Goal: Navigation & Orientation: Find specific page/section

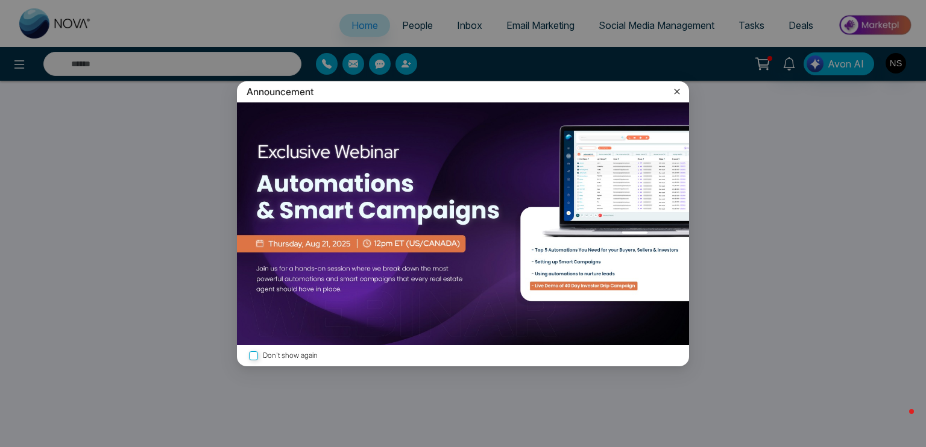
select select "*"
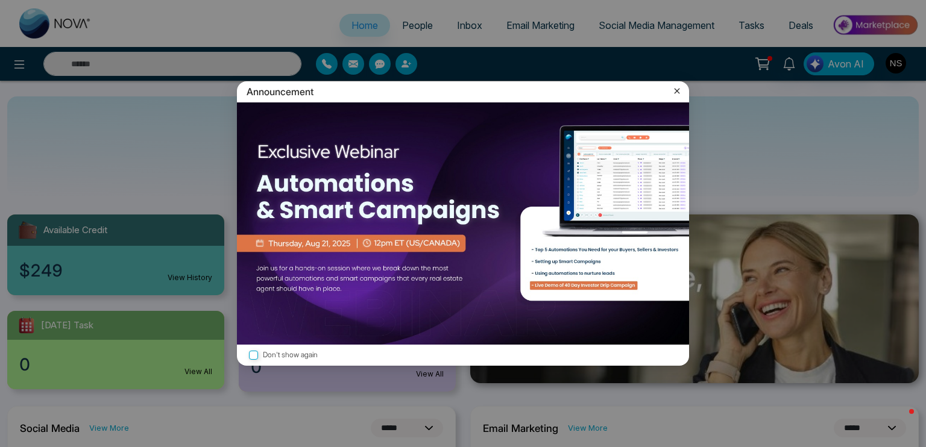
click at [680, 89] on icon at bounding box center [677, 91] width 12 height 12
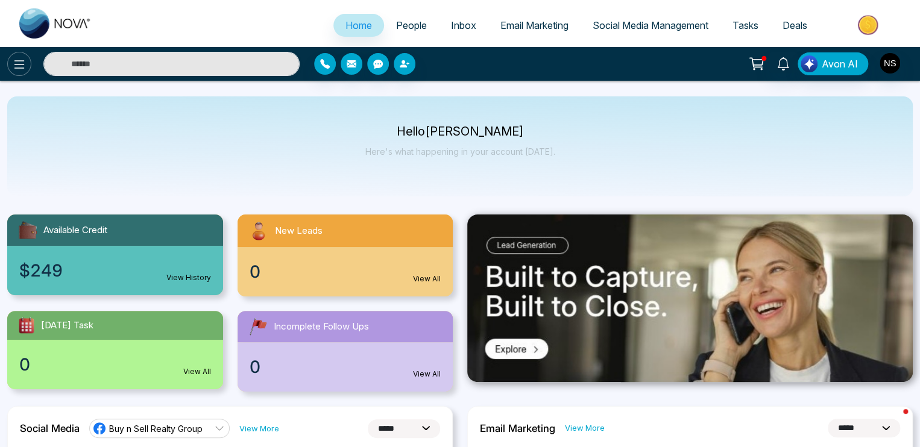
click at [14, 60] on icon at bounding box center [19, 64] width 10 height 8
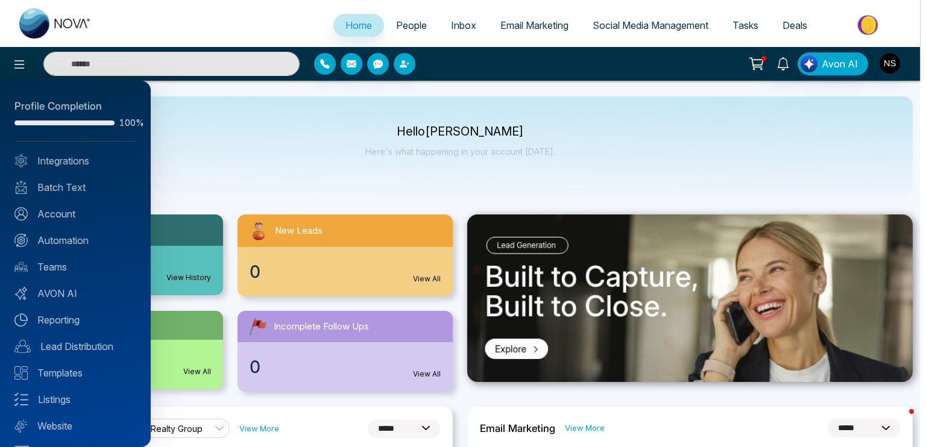
click at [413, 23] on div at bounding box center [463, 223] width 926 height 447
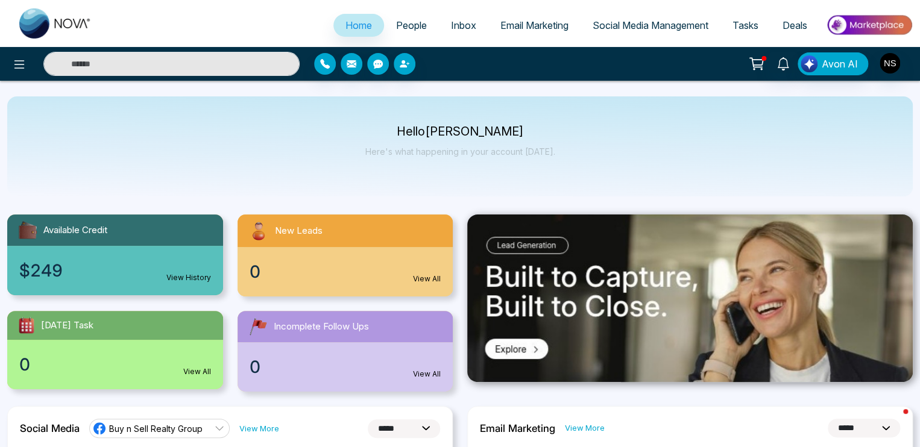
click at [412, 24] on span "People" at bounding box center [411, 25] width 31 height 12
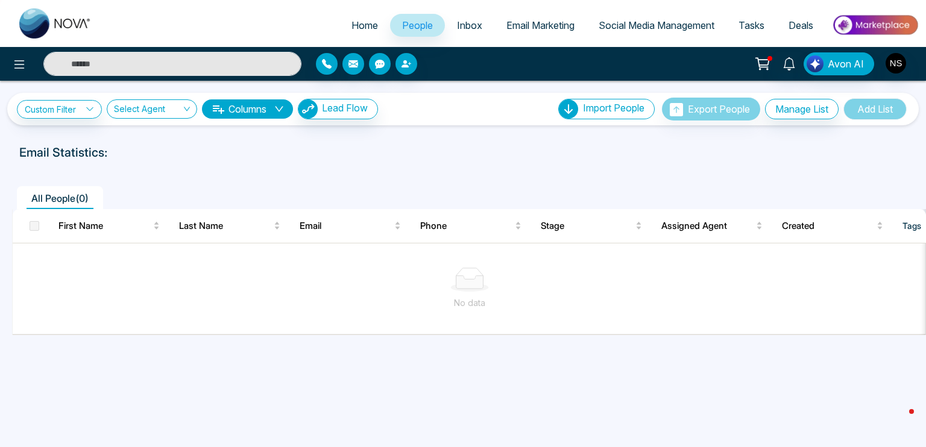
click at [705, 17] on link "Social Media Management" at bounding box center [656, 25] width 140 height 23
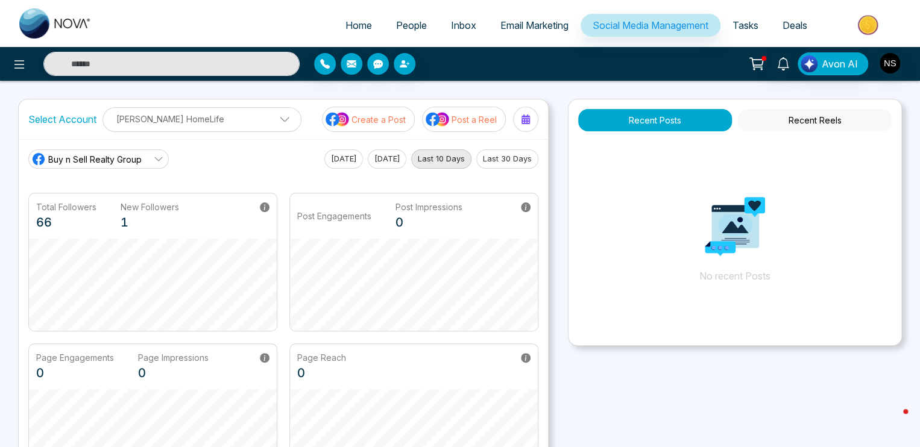
scroll to position [289, 0]
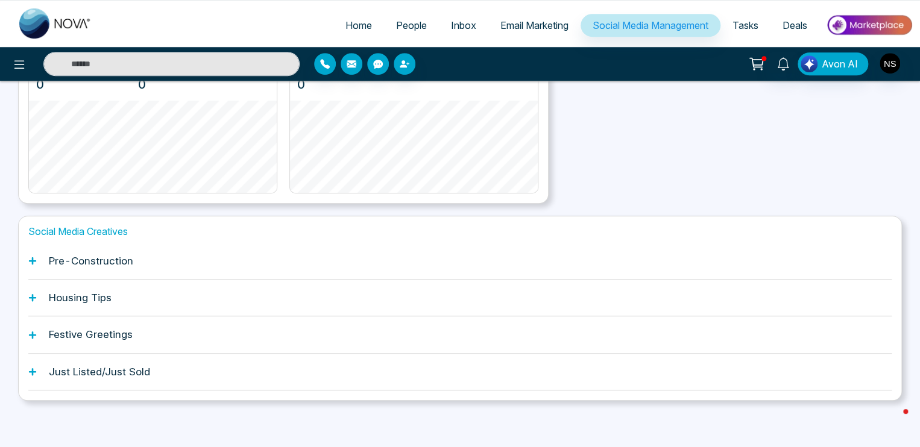
click at [132, 369] on h1 "Just Listed/Just Sold" at bounding box center [99, 372] width 101 height 12
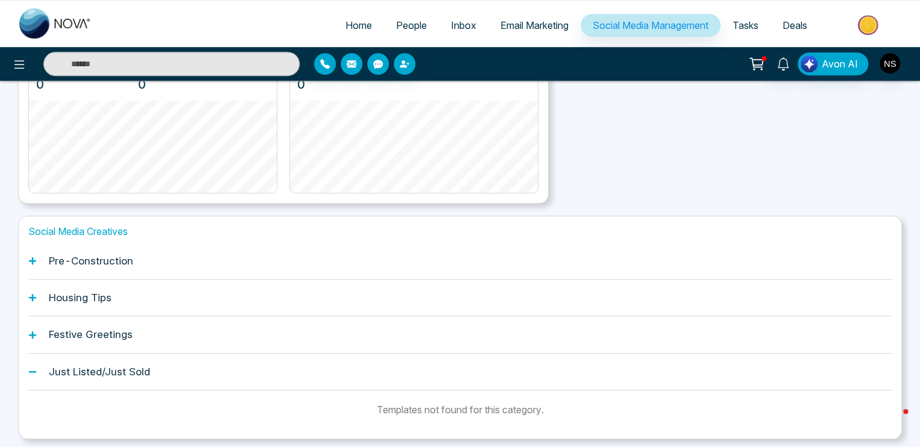
click at [108, 253] on div "Pre-Construction" at bounding box center [459, 261] width 863 height 37
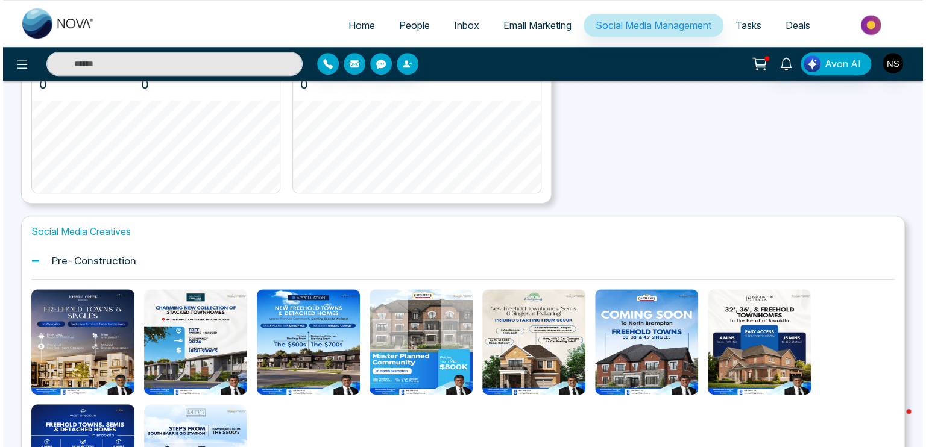
scroll to position [0, 0]
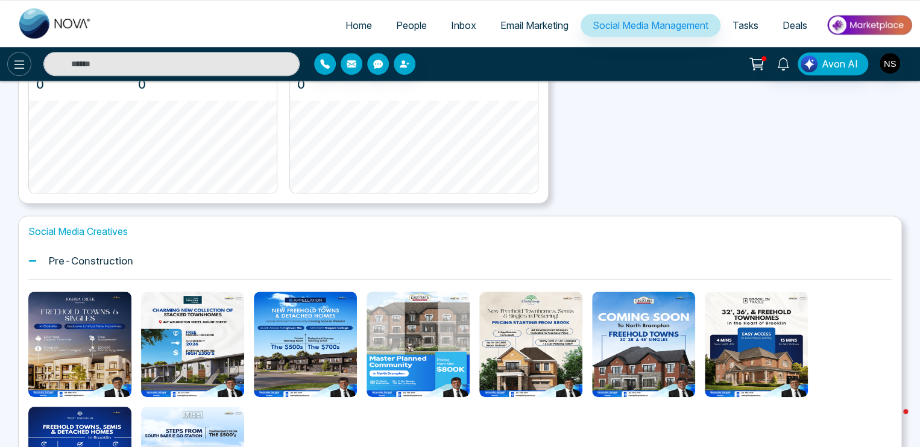
click at [23, 58] on icon at bounding box center [19, 64] width 14 height 14
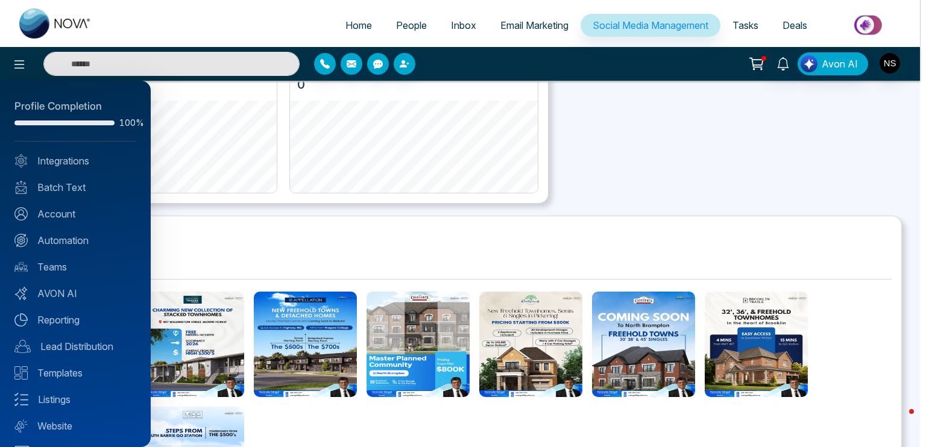
click at [887, 62] on div at bounding box center [463, 223] width 926 height 447
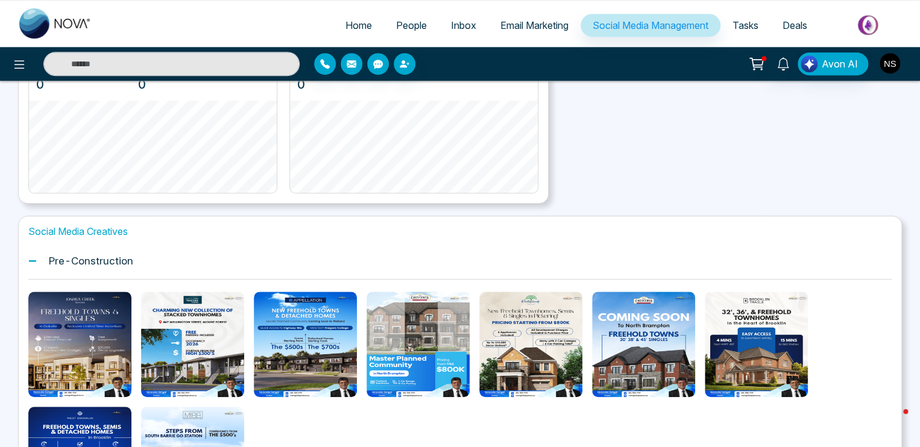
click at [887, 62] on img "button" at bounding box center [889, 63] width 20 height 20
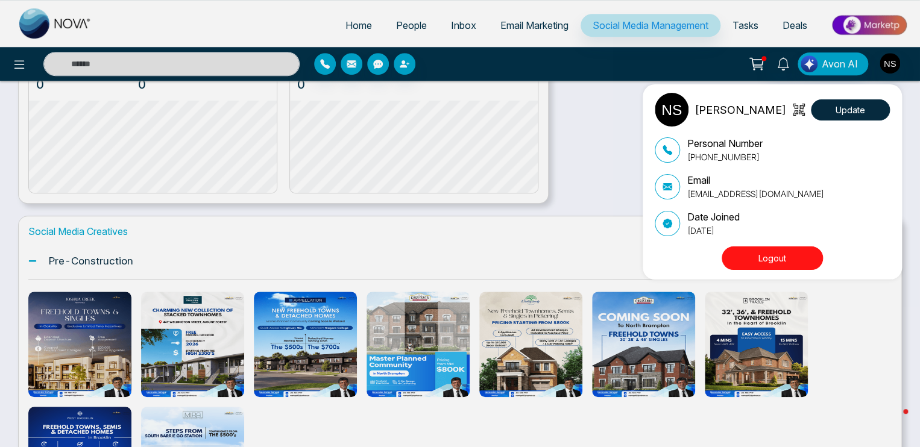
click at [631, 210] on div "[PERSON_NAME] Update Personal Number [PHONE_NUMBER] Email [EMAIL_ADDRESS][DOMAI…" at bounding box center [460, 223] width 920 height 447
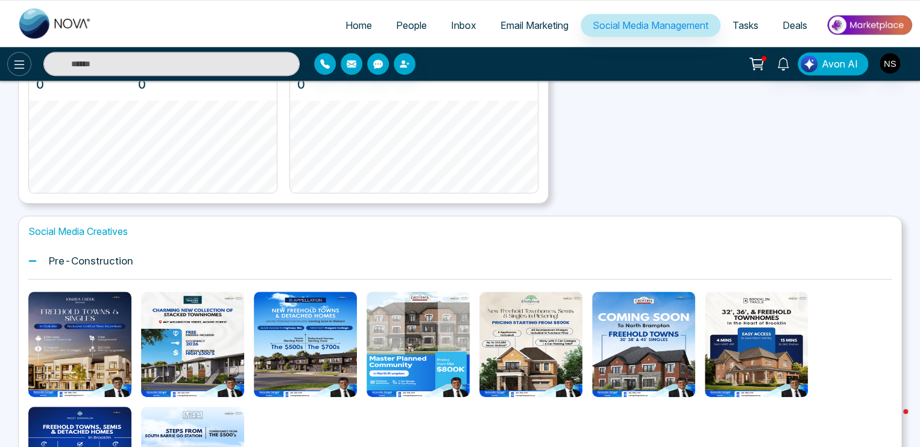
click at [17, 69] on icon at bounding box center [19, 64] width 14 height 14
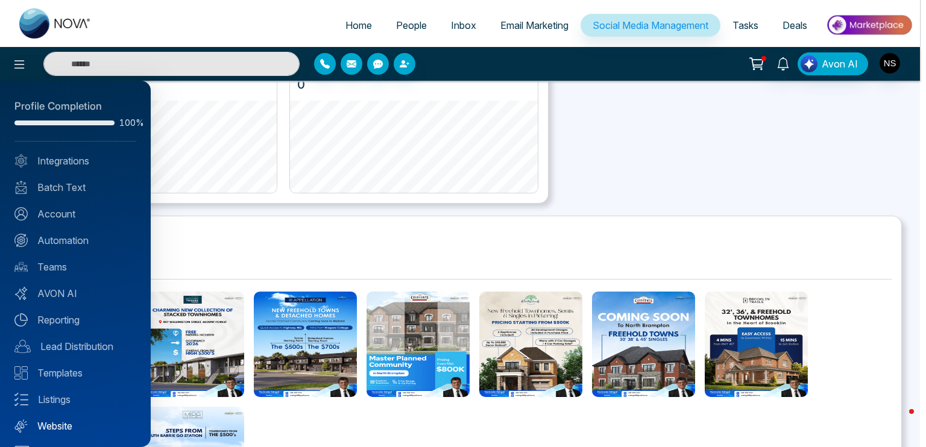
click at [65, 426] on link "Website" at bounding box center [75, 426] width 122 height 14
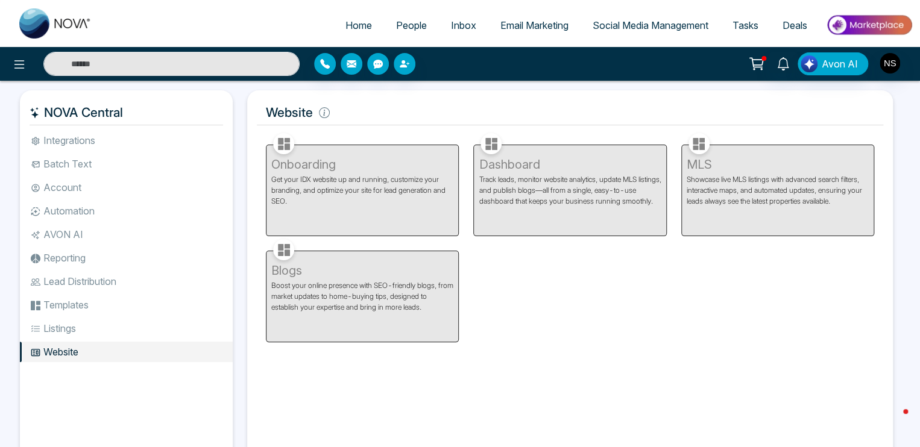
click at [522, 162] on div "Dashboard Track leads, monitor website analytics, update MLS listings, and publ…" at bounding box center [569, 183] width 207 height 106
click at [706, 137] on div "MLS Showcase live MLS listings with advanced search filters, interactive maps, …" at bounding box center [777, 183] width 207 height 106
click at [705, 139] on div "MLS Showcase live MLS listings with advanced search filters, interactive maps, …" at bounding box center [777, 183] width 207 height 106
click at [14, 63] on icon at bounding box center [19, 64] width 14 height 14
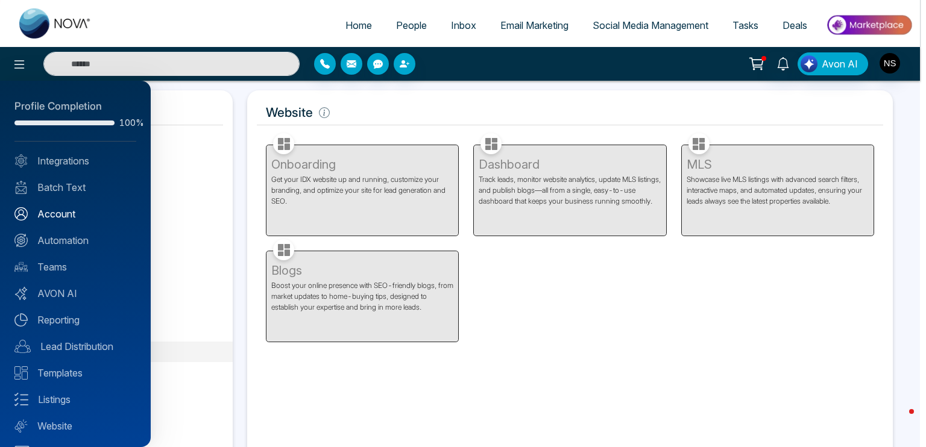
click at [61, 210] on link "Account" at bounding box center [75, 214] width 122 height 14
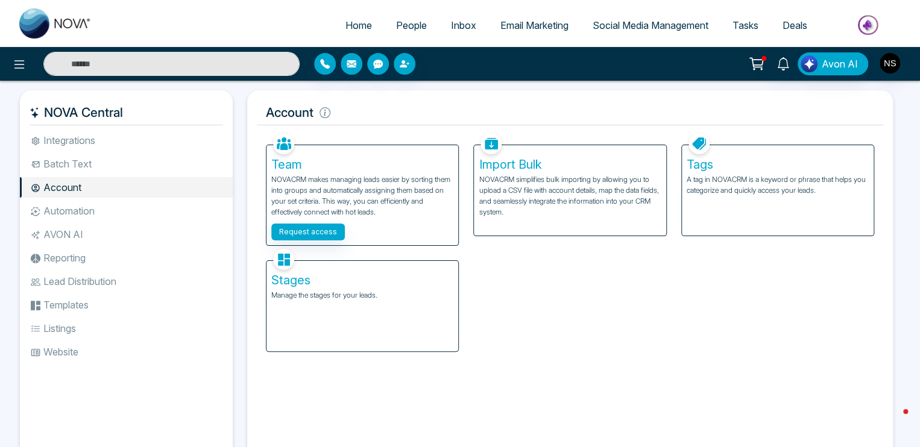
click at [84, 228] on li "AVON AI" at bounding box center [126, 234] width 213 height 20
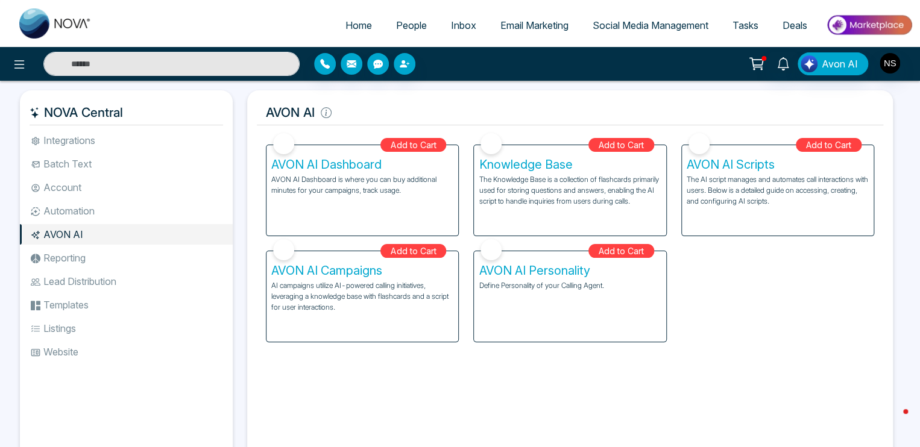
click at [84, 214] on li "Automation" at bounding box center [126, 211] width 213 height 20
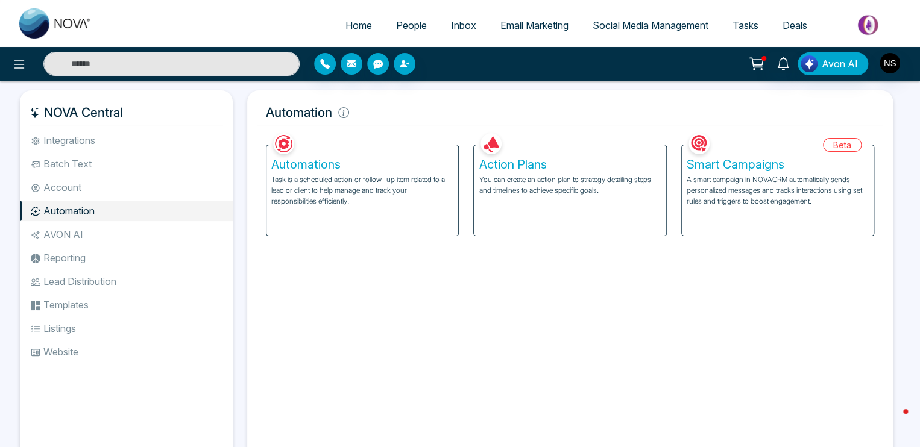
click at [81, 228] on li "AVON AI" at bounding box center [126, 234] width 213 height 20
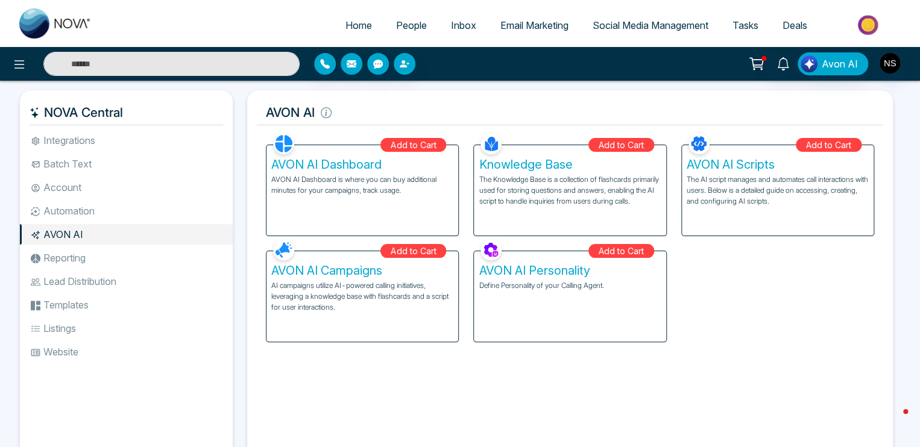
click at [75, 253] on li "Reporting" at bounding box center [126, 258] width 213 height 20
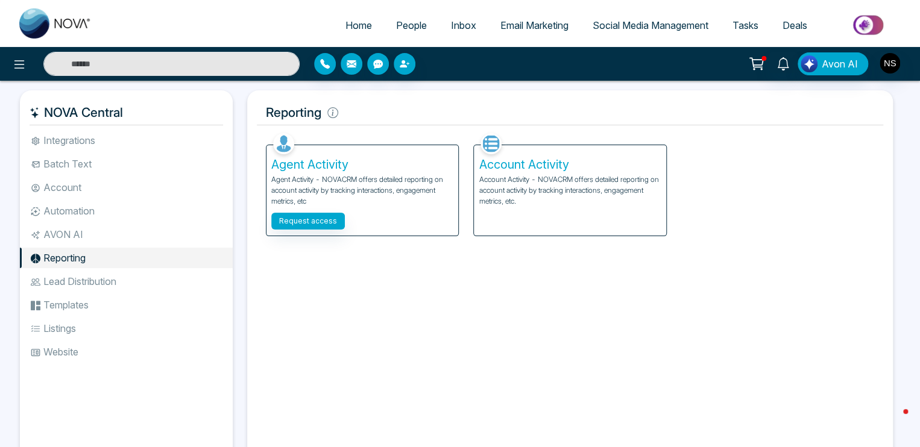
click at [80, 238] on li "AVON AI" at bounding box center [126, 234] width 213 height 20
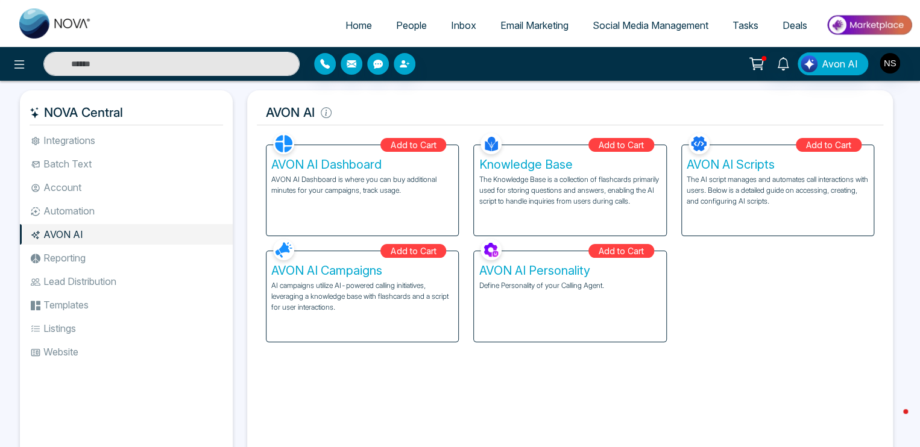
click at [75, 262] on li "Reporting" at bounding box center [126, 258] width 213 height 20
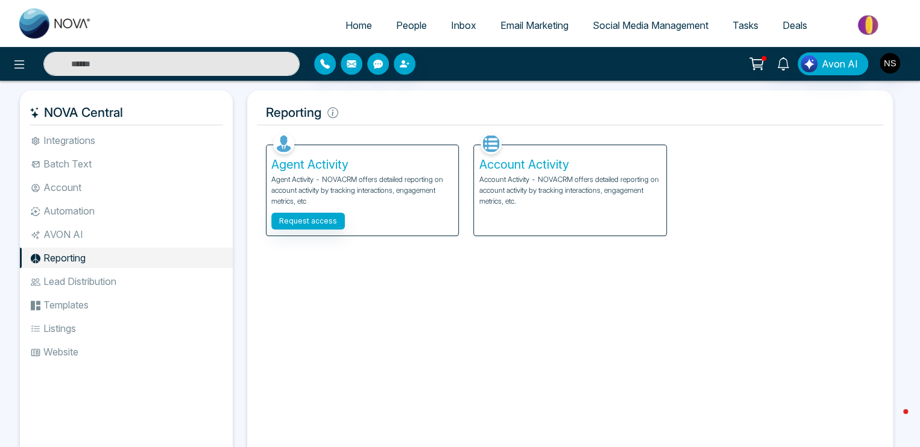
click at [84, 286] on li "Lead Distribution" at bounding box center [126, 281] width 213 height 20
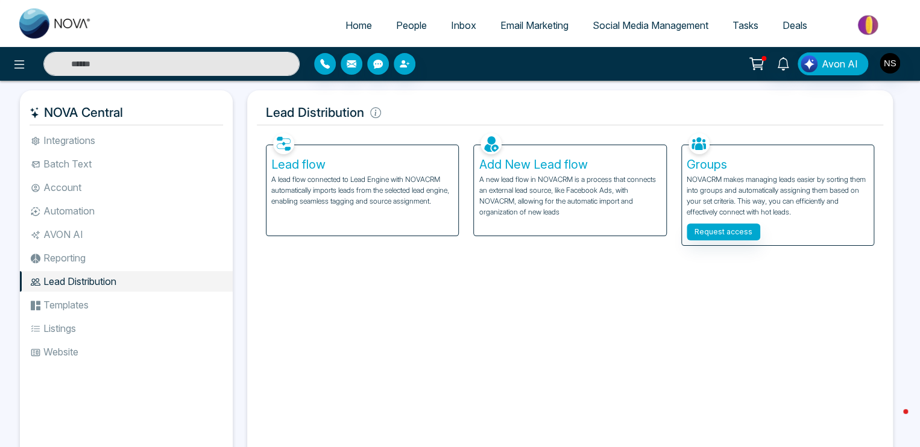
click at [77, 305] on li "Templates" at bounding box center [126, 305] width 213 height 20
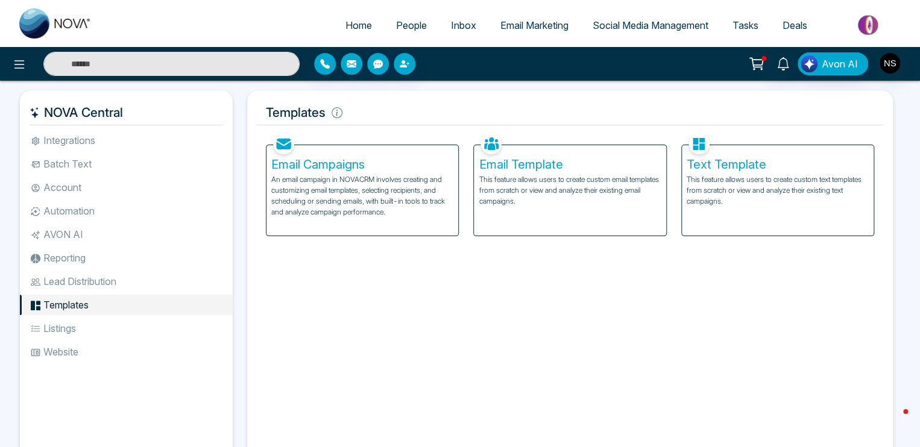
click at [501, 31] on span "Email Marketing" at bounding box center [534, 25] width 68 height 12
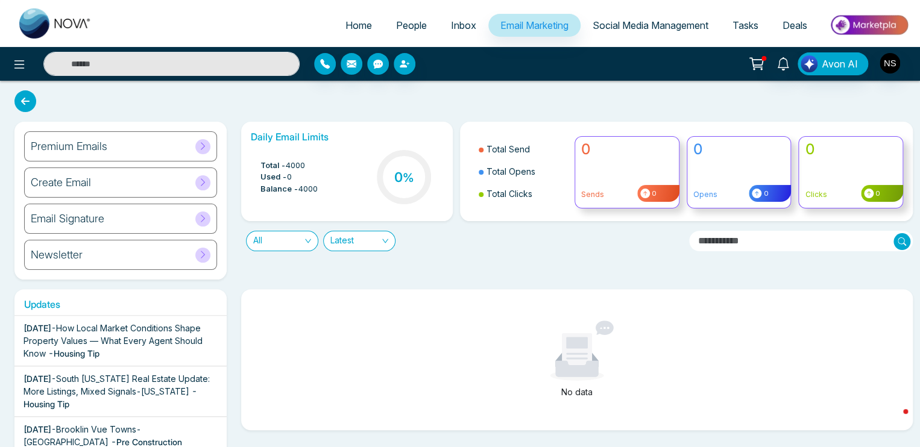
click at [132, 142] on div "Premium Emails" at bounding box center [120, 146] width 193 height 30
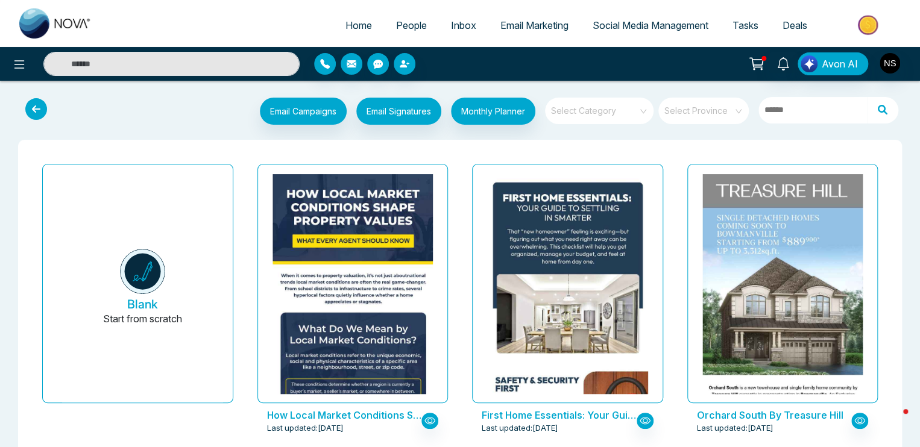
click at [633, 22] on span "Social Media Management" at bounding box center [650, 25] width 116 height 12
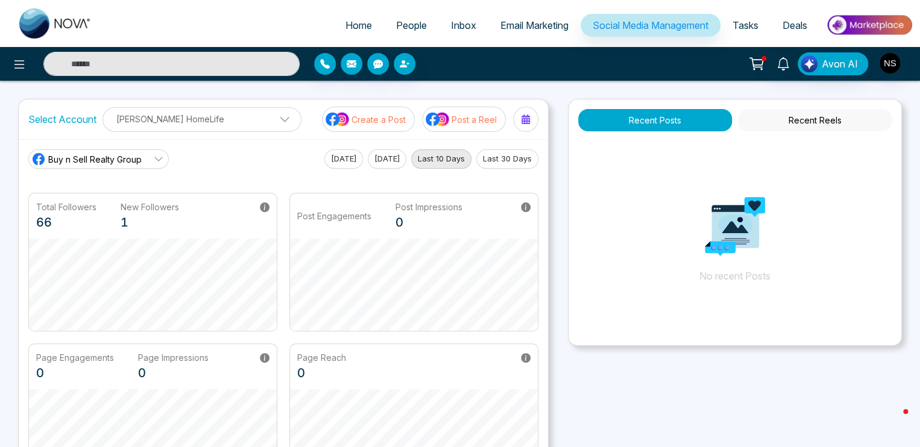
scroll to position [289, 0]
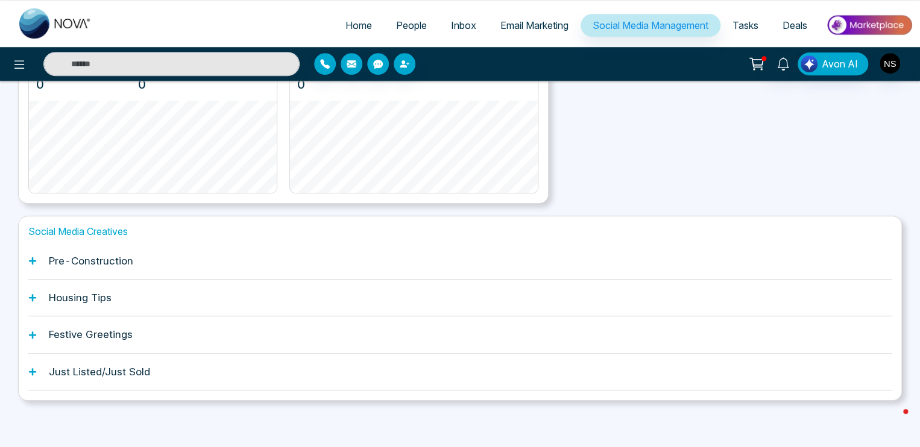
click at [94, 264] on h1 "Pre-Construction" at bounding box center [91, 261] width 84 height 12
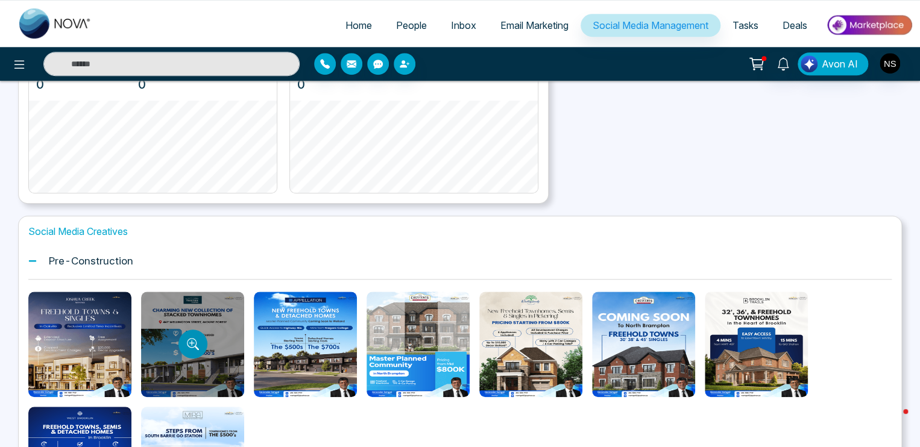
click at [195, 344] on icon "Preview template" at bounding box center [192, 343] width 10 height 10
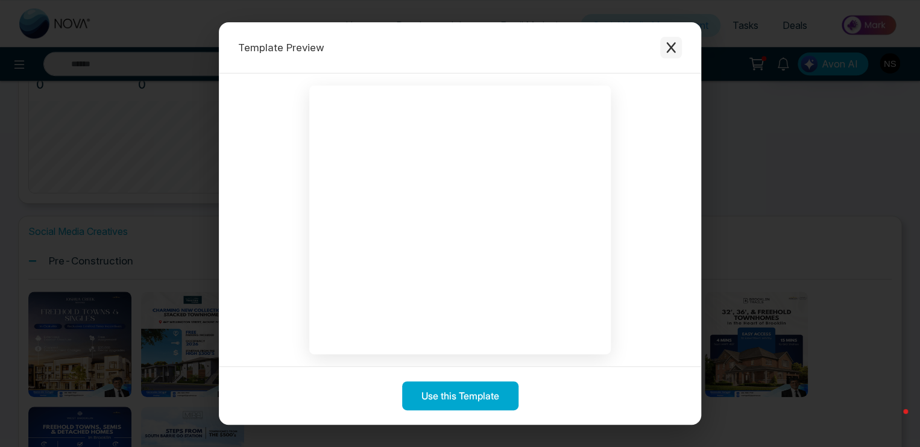
click at [677, 42] on button "Close modal" at bounding box center [671, 48] width 22 height 22
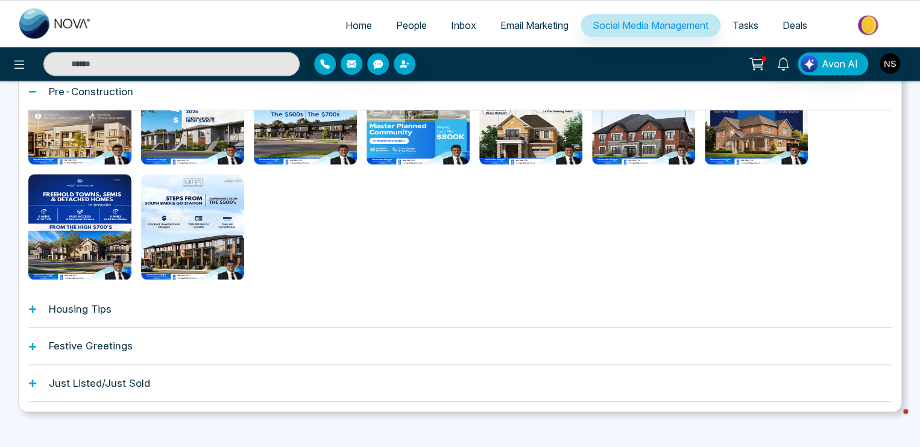
scroll to position [470, 0]
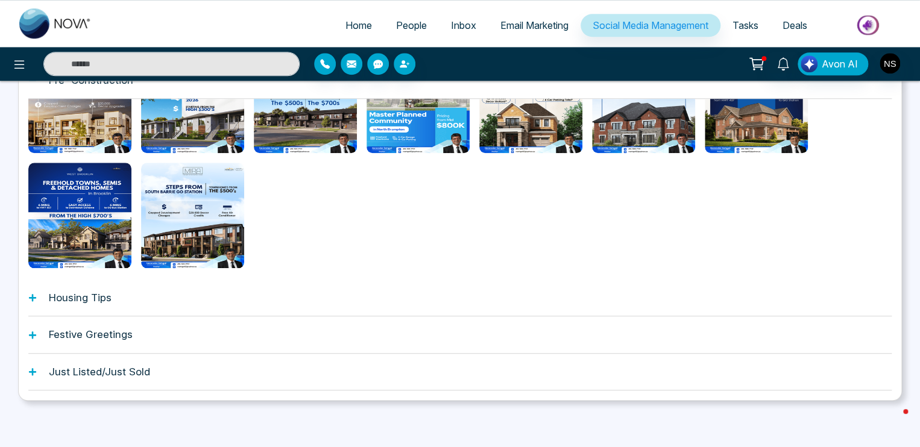
click at [113, 301] on div "Housing Tips" at bounding box center [459, 298] width 863 height 37
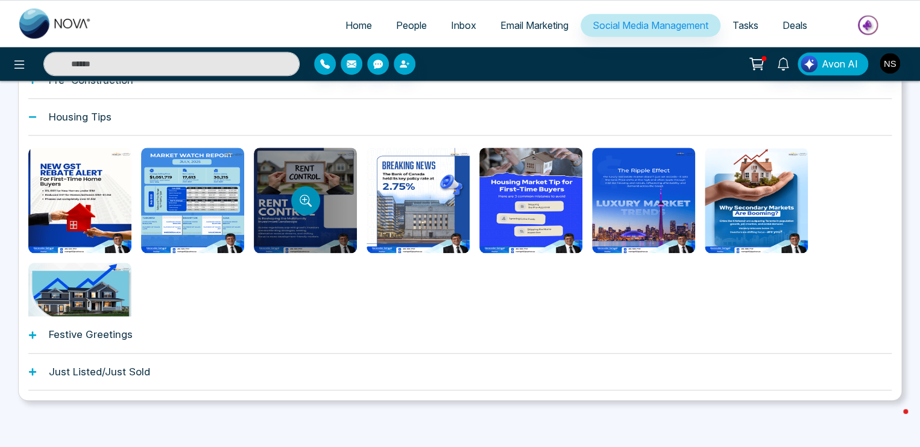
click at [309, 200] on icon "Preview template" at bounding box center [306, 201] width 12 height 12
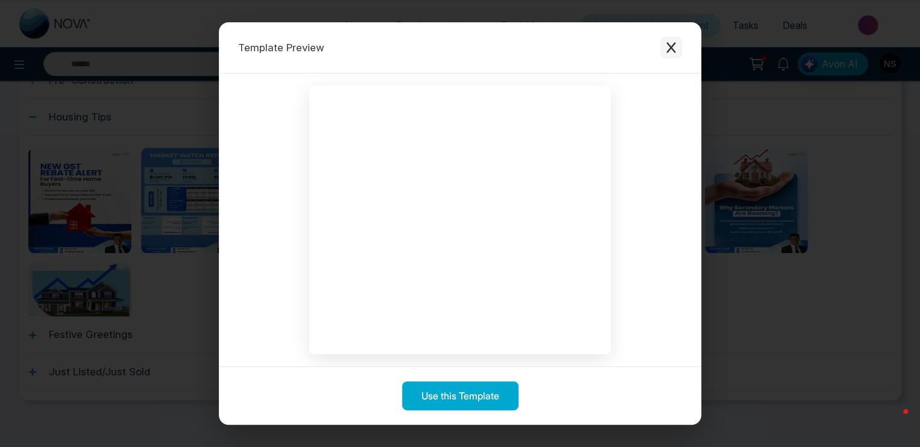
click at [675, 50] on icon "Close modal" at bounding box center [671, 48] width 12 height 12
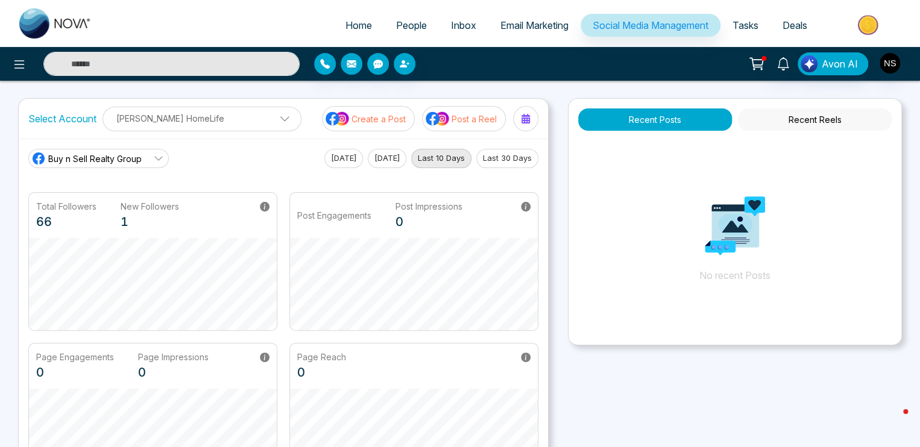
scroll to position [0, 0]
click at [17, 72] on button at bounding box center [19, 64] width 24 height 24
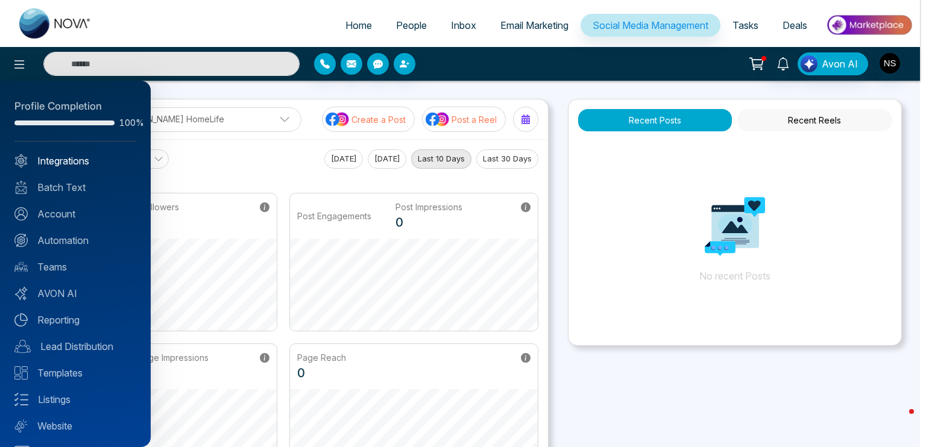
click at [63, 158] on link "Integrations" at bounding box center [75, 161] width 122 height 14
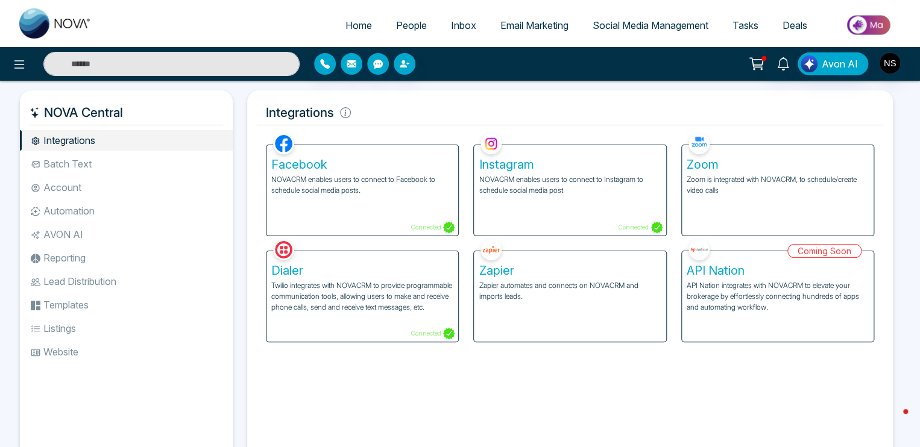
click at [70, 168] on li "Batch Text" at bounding box center [126, 164] width 213 height 20
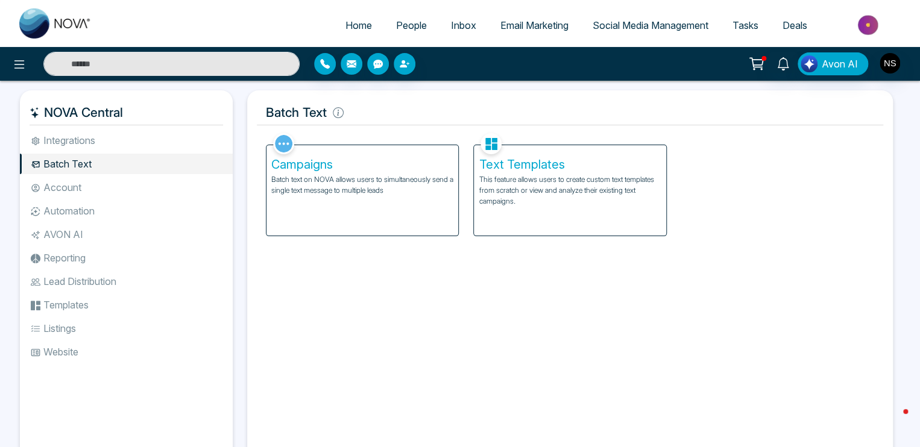
click at [72, 190] on li "Account" at bounding box center [126, 187] width 213 height 20
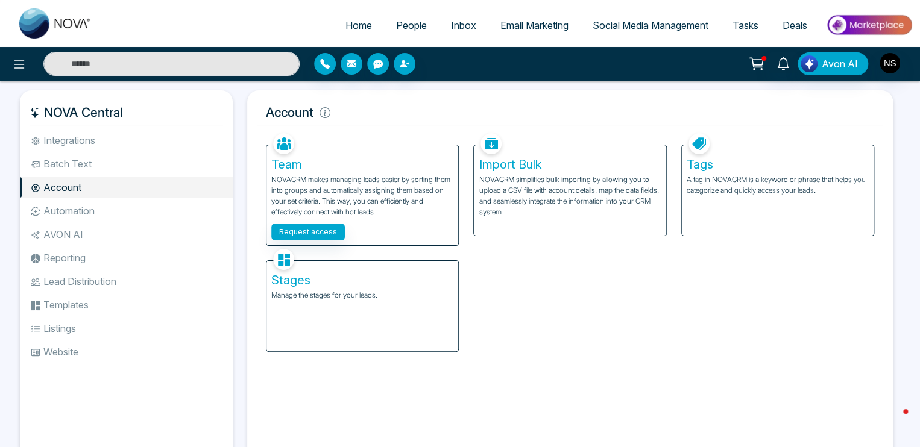
click at [78, 170] on li "Batch Text" at bounding box center [126, 164] width 213 height 20
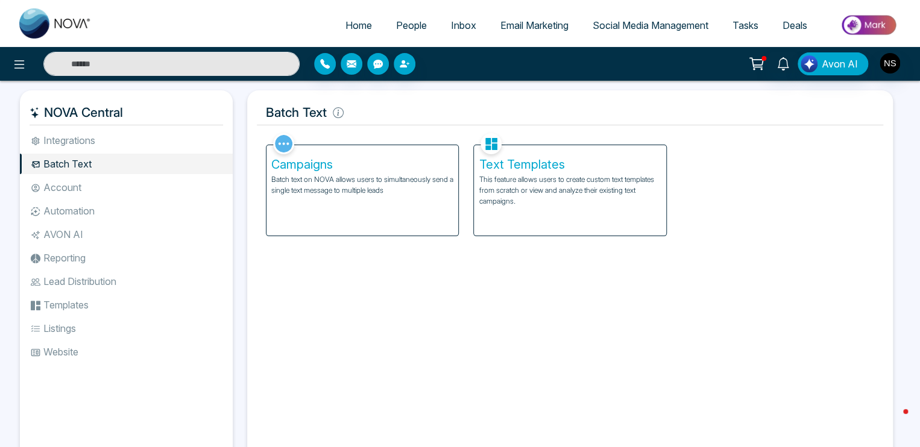
click at [71, 198] on ul "Integrations Batch Text Account Automation AVON AI Reporting Lead Distribution …" at bounding box center [126, 286] width 213 height 313
click at [74, 194] on li "Account" at bounding box center [126, 187] width 213 height 20
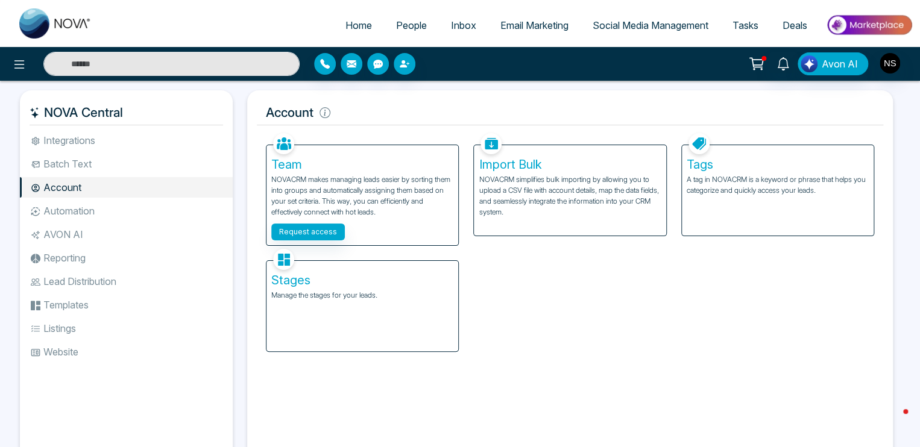
click at [77, 212] on li "Automation" at bounding box center [126, 211] width 213 height 20
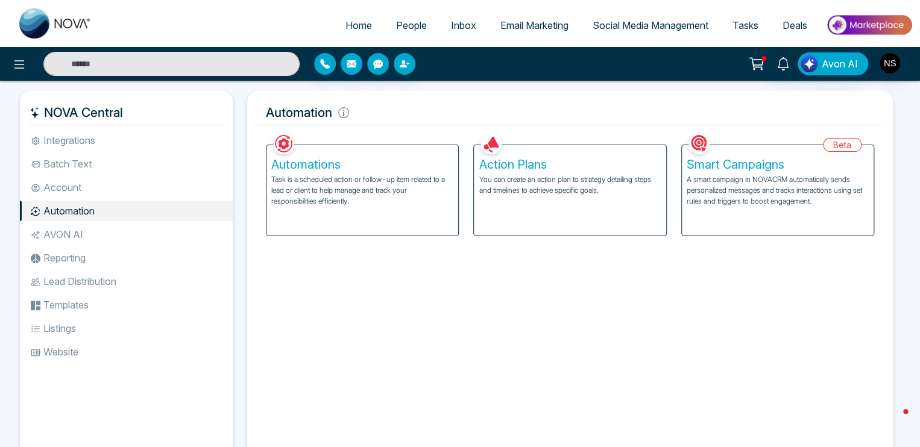
click at [76, 220] on li "Automation" at bounding box center [126, 211] width 213 height 20
click at [72, 238] on li "AVON AI" at bounding box center [126, 234] width 213 height 20
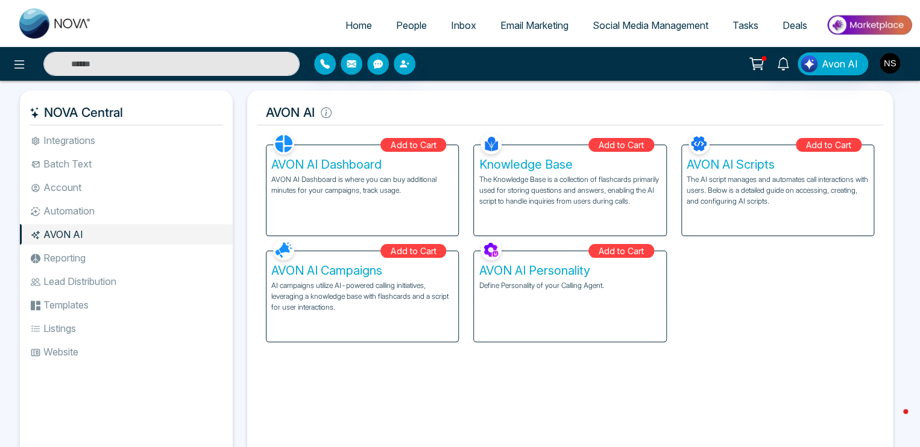
click at [68, 257] on li "Reporting" at bounding box center [126, 258] width 213 height 20
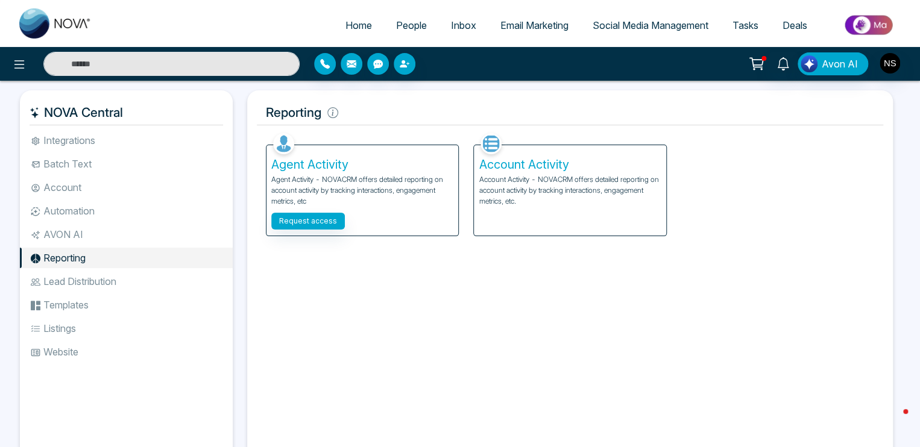
drag, startPoint x: 75, startPoint y: 280, endPoint x: 64, endPoint y: 310, distance: 31.8
click at [75, 281] on li "Lead Distribution" at bounding box center [126, 281] width 213 height 20
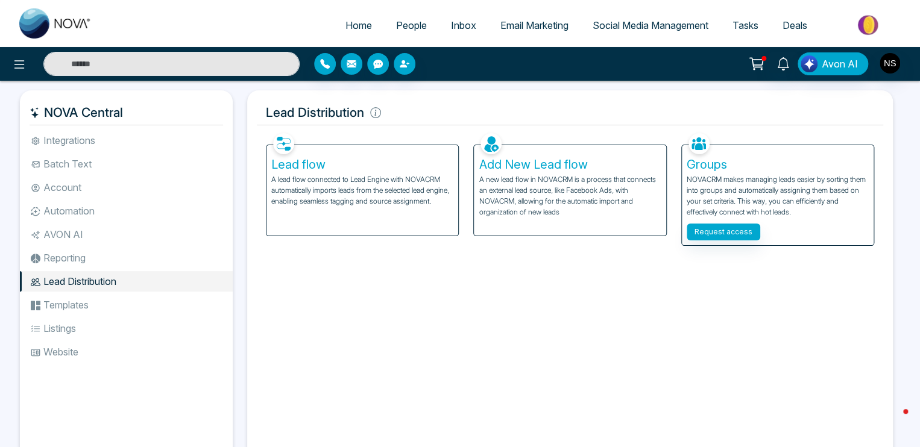
click at [64, 310] on li "Templates" at bounding box center [126, 305] width 213 height 20
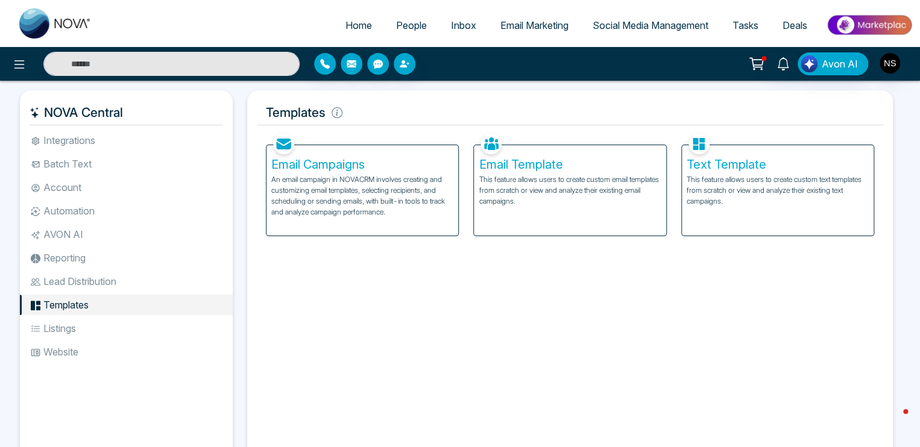
drag, startPoint x: 68, startPoint y: 323, endPoint x: 70, endPoint y: 330, distance: 7.1
click at [68, 324] on li "Listings" at bounding box center [126, 328] width 213 height 20
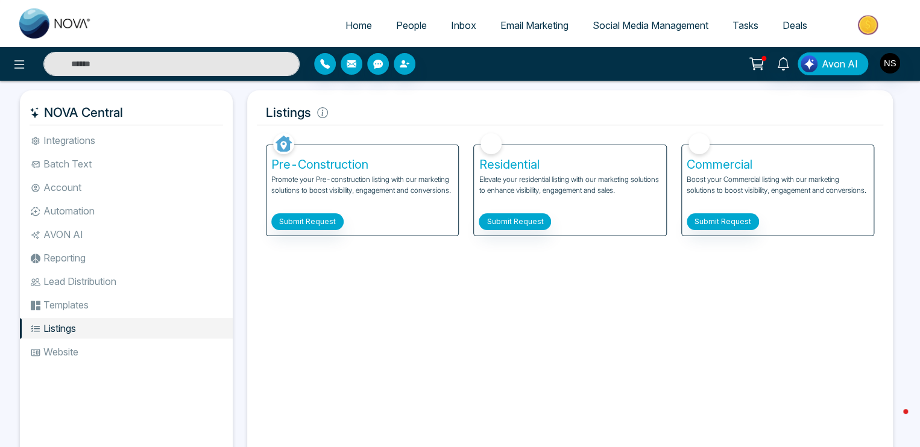
click at [71, 356] on li "Website" at bounding box center [126, 352] width 213 height 20
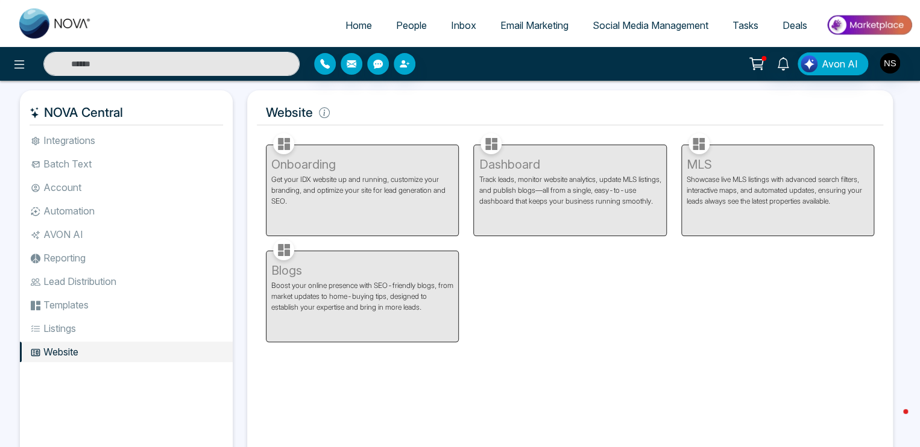
click at [333, 31] on link "Home" at bounding box center [358, 25] width 51 height 23
select select "*"
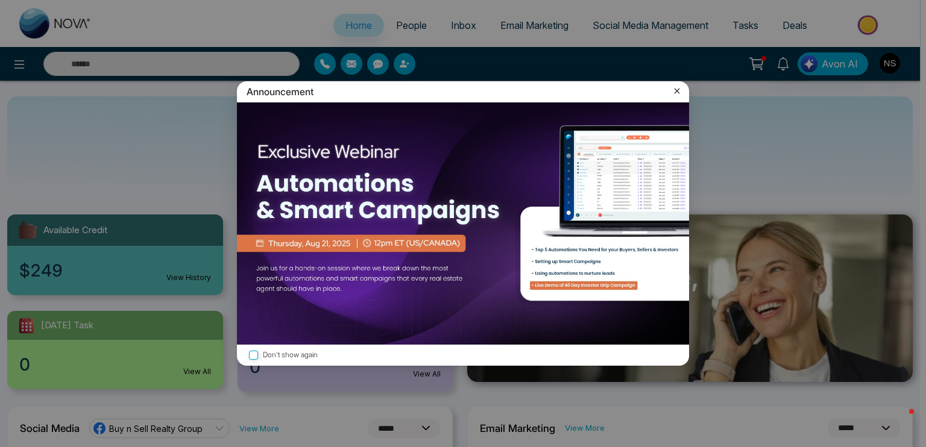
click at [679, 88] on icon at bounding box center [677, 91] width 12 height 12
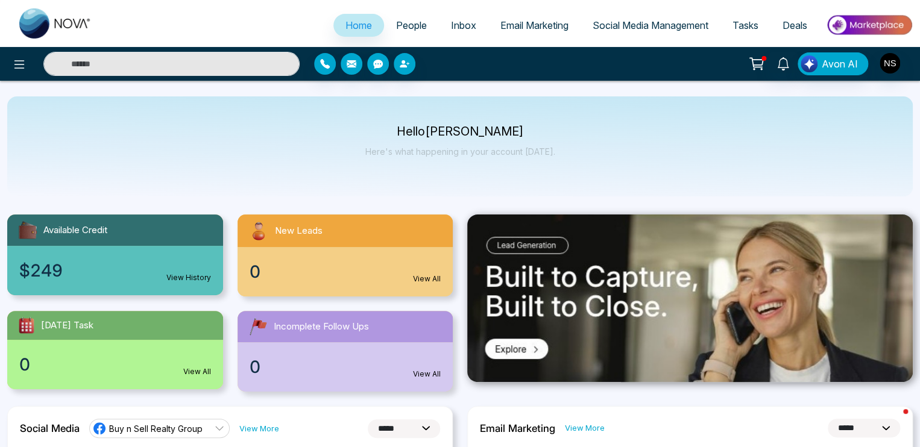
click at [204, 281] on link "View History" at bounding box center [188, 277] width 45 height 11
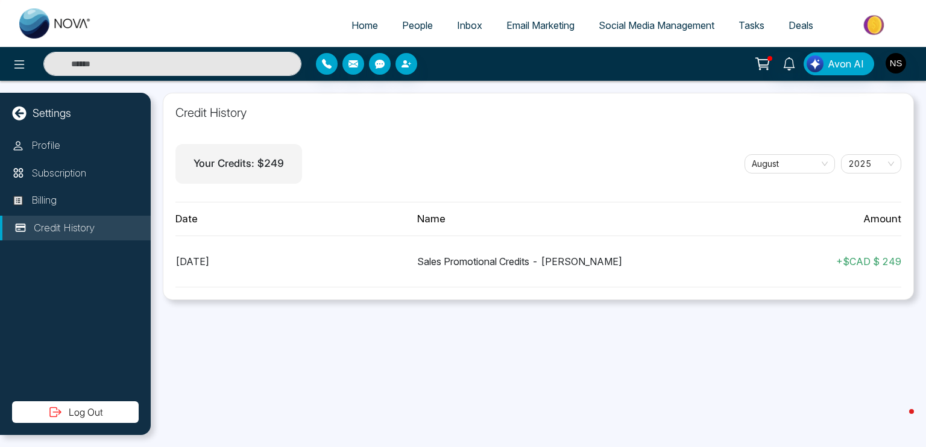
click at [351, 28] on span "Home" at bounding box center [364, 25] width 27 height 12
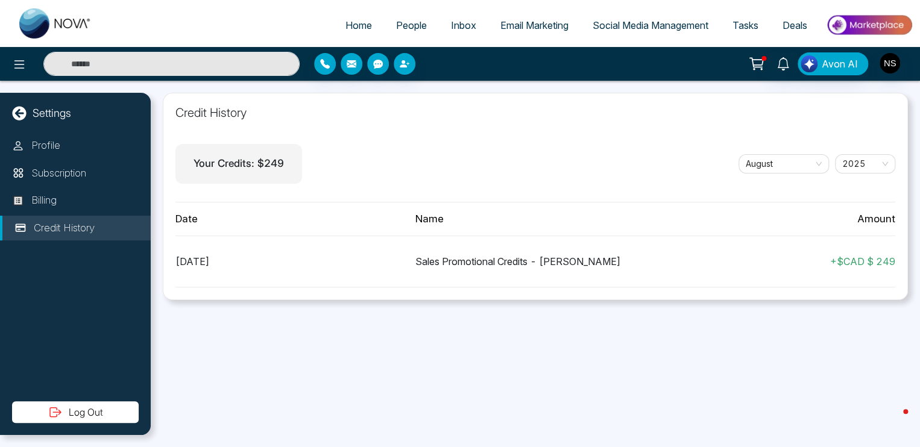
select select "*"
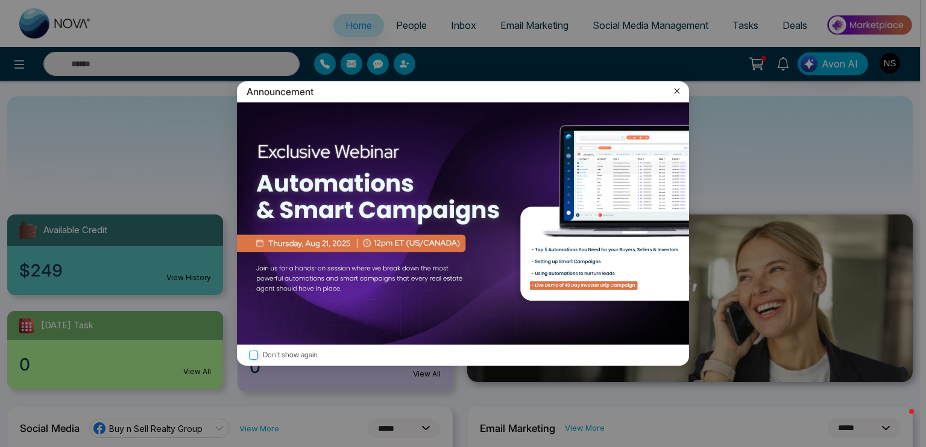
click at [676, 90] on icon at bounding box center [676, 91] width 5 height 5
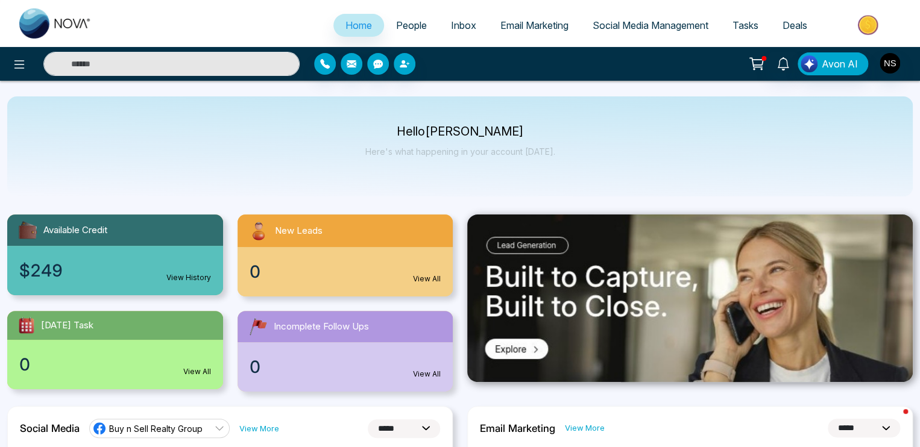
click at [421, 26] on link "People" at bounding box center [411, 25] width 55 height 23
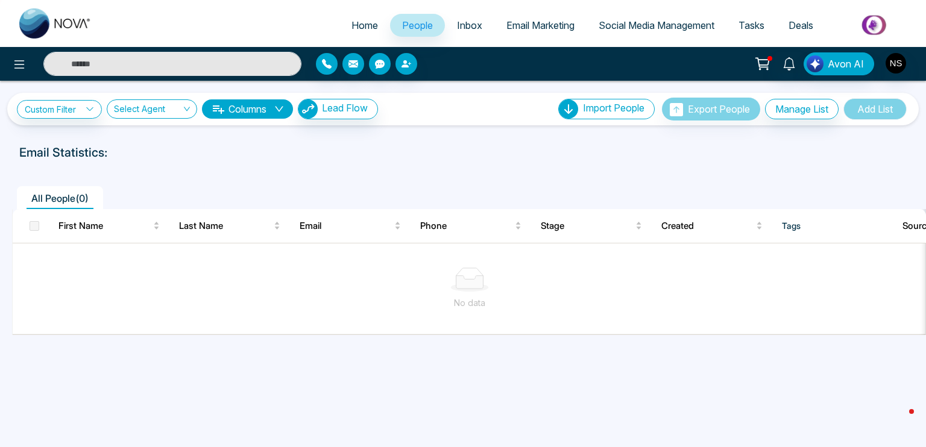
click at [463, 34] on link "Inbox" at bounding box center [469, 25] width 49 height 23
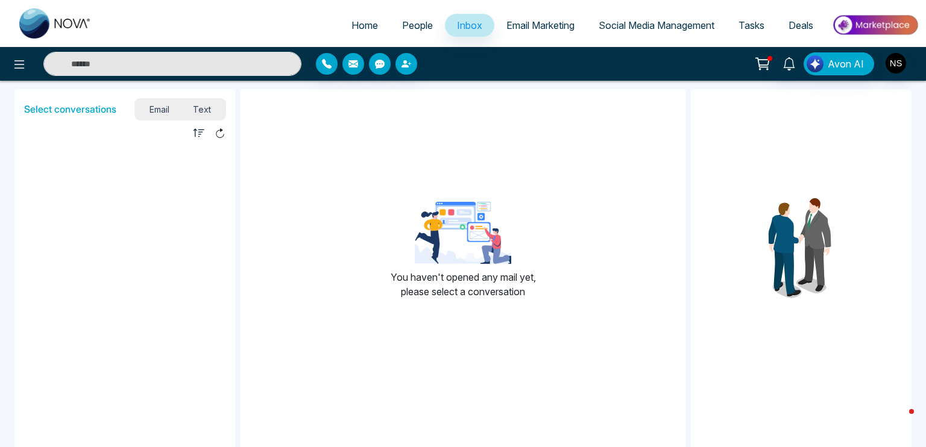
click at [542, 31] on span "Email Marketing" at bounding box center [540, 25] width 68 height 12
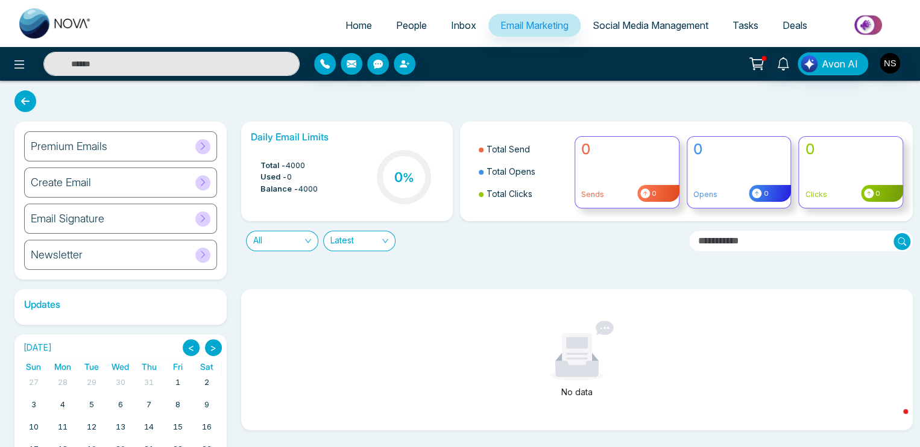
click at [644, 19] on link "Social Media Management" at bounding box center [650, 25] width 140 height 23
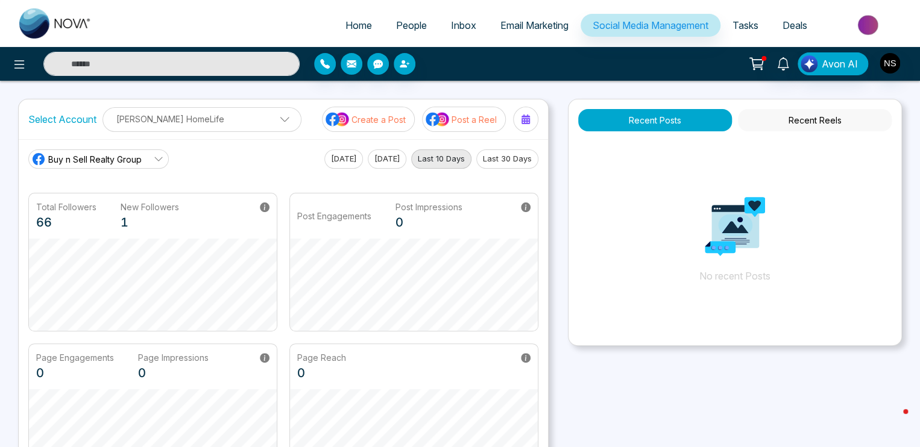
click at [738, 26] on span "Tasks" at bounding box center [745, 25] width 26 height 12
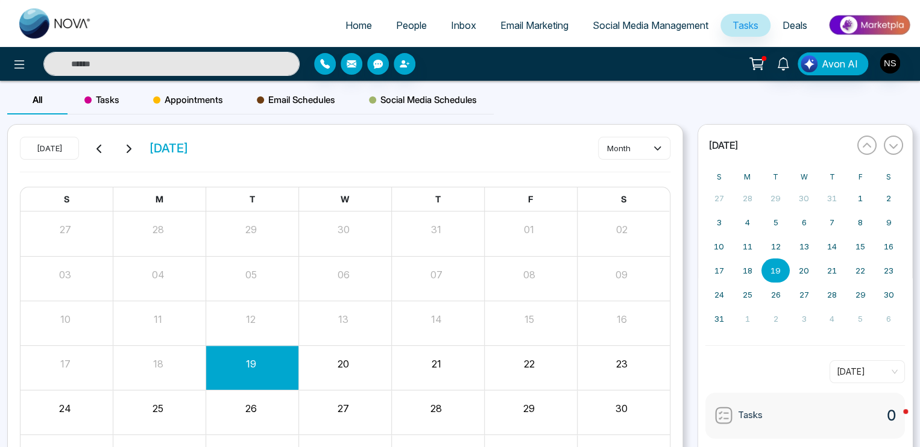
click at [800, 36] on link "Deals" at bounding box center [794, 25] width 49 height 23
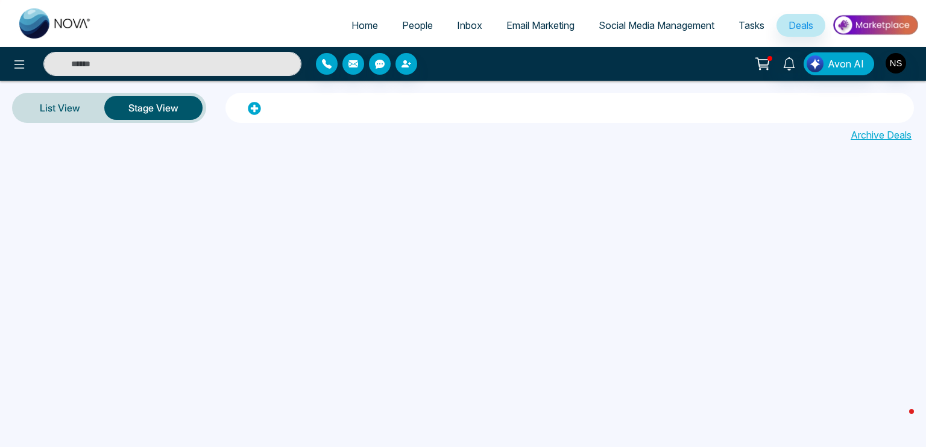
click at [351, 19] on span "Home" at bounding box center [364, 25] width 27 height 12
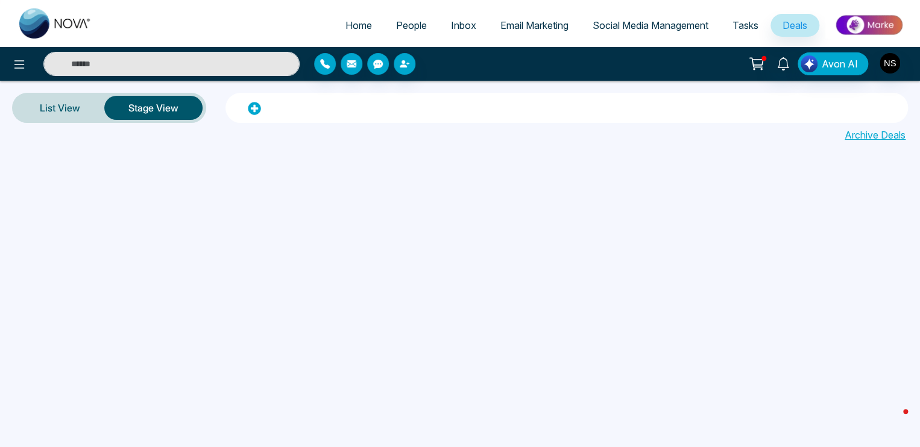
select select "*"
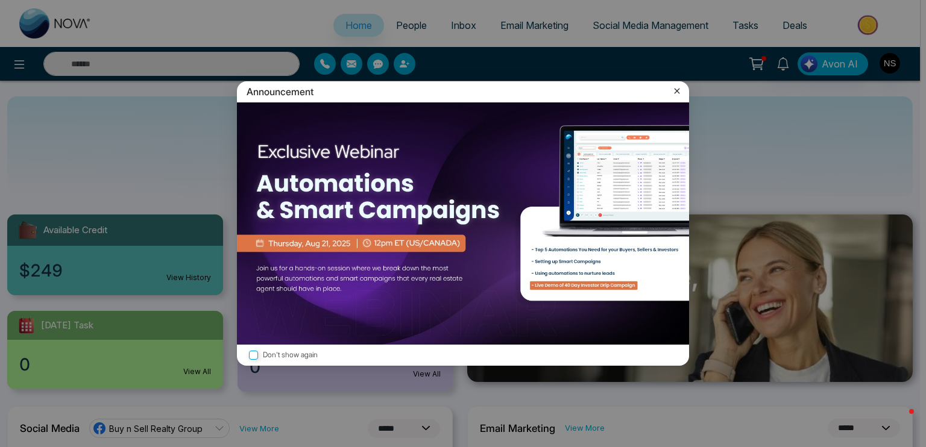
click at [679, 88] on icon at bounding box center [677, 91] width 12 height 12
